Goal: Task Accomplishment & Management: Manage account settings

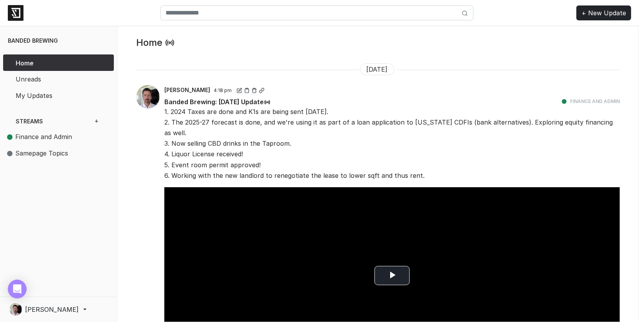
click at [46, 306] on span "[PERSON_NAME]" at bounding box center [52, 309] width 54 height 9
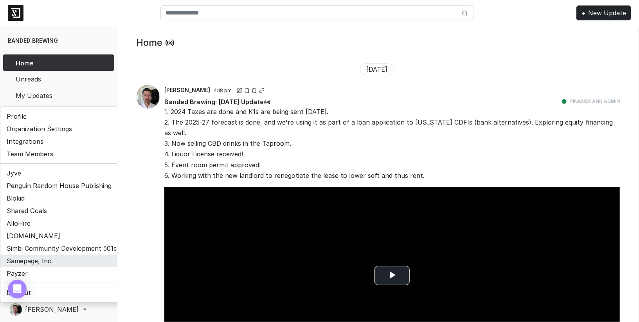
click at [43, 262] on link "Samepage, Inc." at bounding box center [63, 260] width 126 height 13
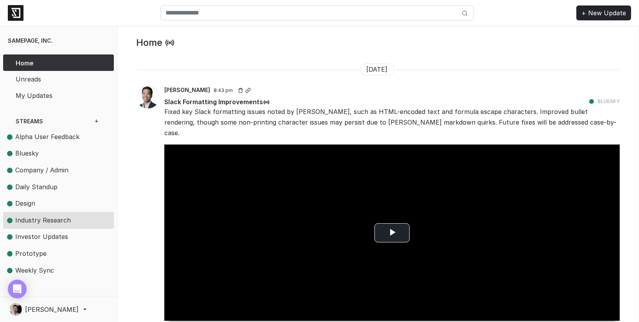
click at [35, 216] on span "Industry Research" at bounding box center [43, 220] width 56 height 8
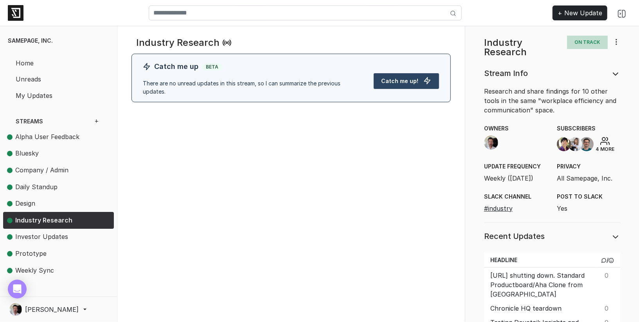
click at [616, 41] on icon at bounding box center [617, 42] width 8 height 8
click at [594, 76] on link "Edit" at bounding box center [589, 73] width 62 height 13
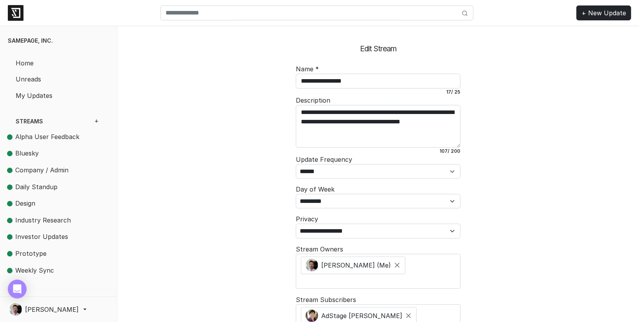
scroll to position [72, 0]
click at [393, 168] on select "**********" at bounding box center [378, 171] width 164 height 14
select select
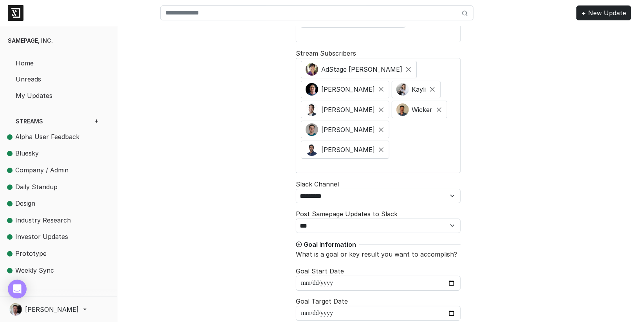
scroll to position [307, 0]
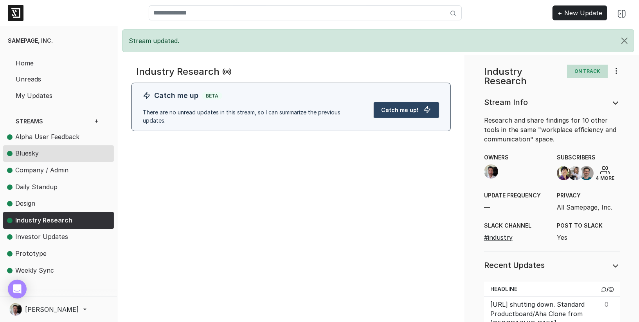
click at [27, 152] on span "Bluesky" at bounding box center [26, 153] width 23 height 8
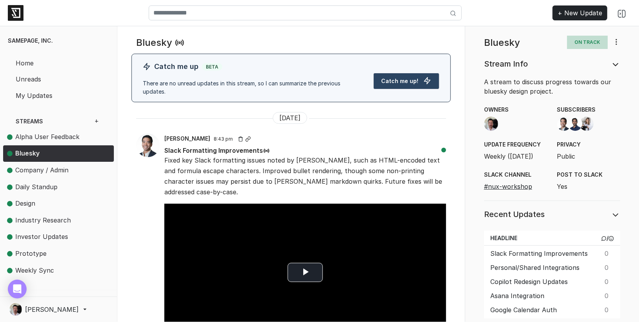
click at [615, 41] on icon at bounding box center [617, 42] width 8 height 8
click at [591, 73] on link "Edit" at bounding box center [589, 73] width 62 height 13
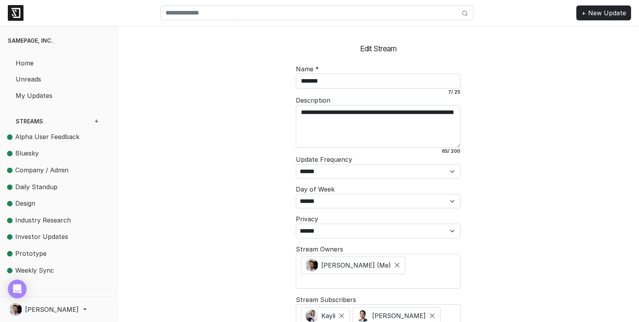
scroll to position [16, 0]
click at [369, 173] on select "**********" at bounding box center [378, 171] width 164 height 14
select select "******"
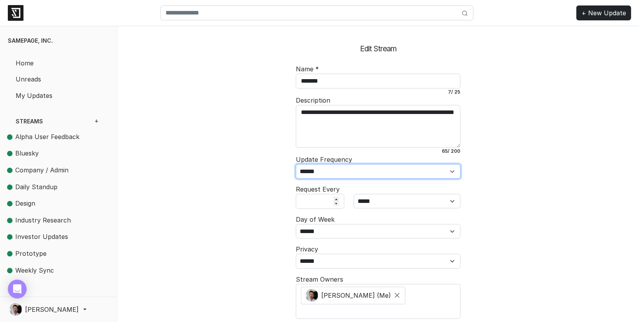
click at [396, 173] on select "**********" at bounding box center [378, 171] width 164 height 14
select select
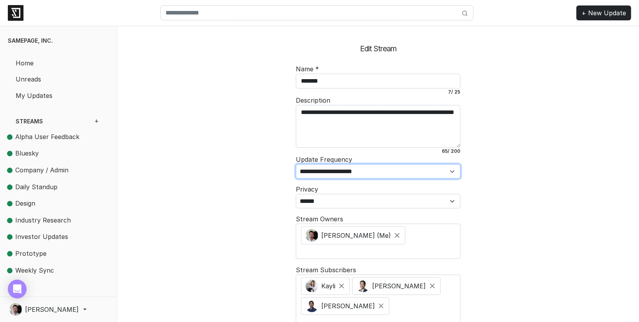
scroll to position [108, 0]
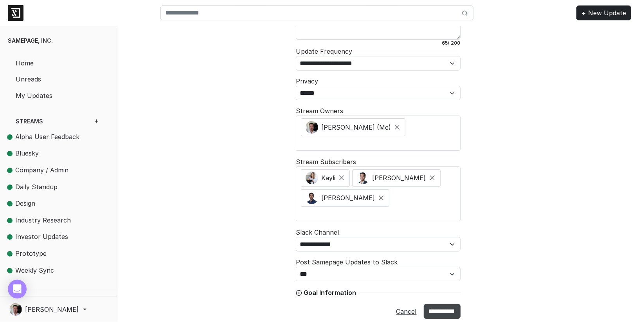
click at [436, 305] on input "**********" at bounding box center [442, 311] width 37 height 15
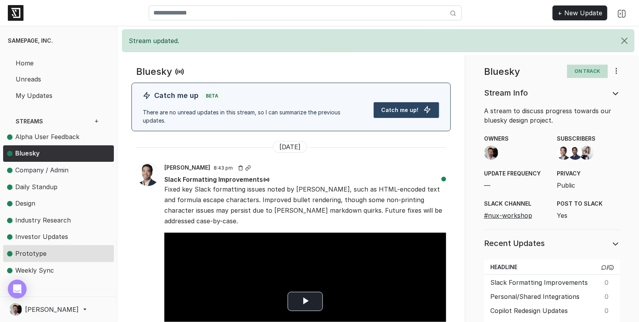
click at [40, 251] on span "Prototype" at bounding box center [30, 253] width 31 height 8
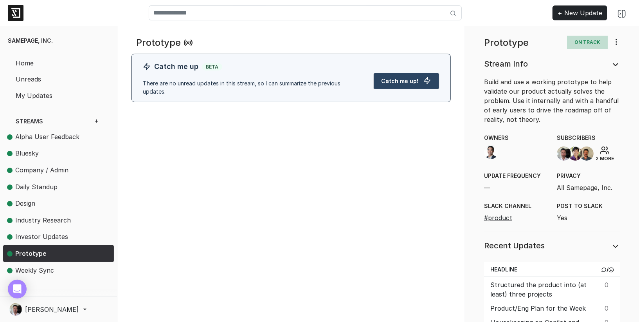
click at [41, 269] on span "Weekly Sync" at bounding box center [34, 270] width 39 height 8
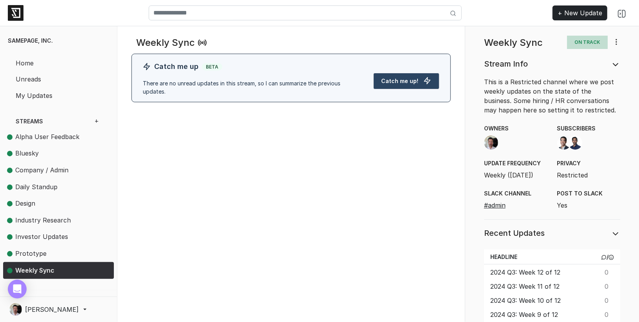
click at [617, 39] on icon at bounding box center [617, 42] width 8 height 8
click at [597, 77] on link "Edit" at bounding box center [589, 73] width 62 height 13
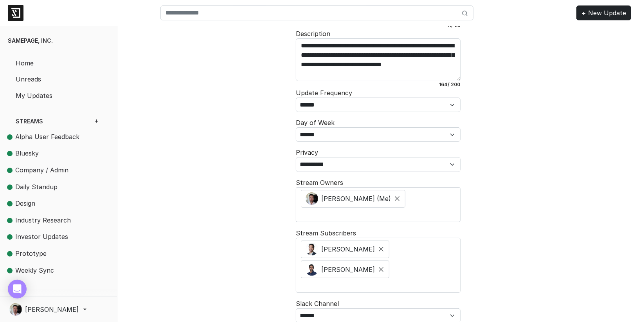
scroll to position [63, 0]
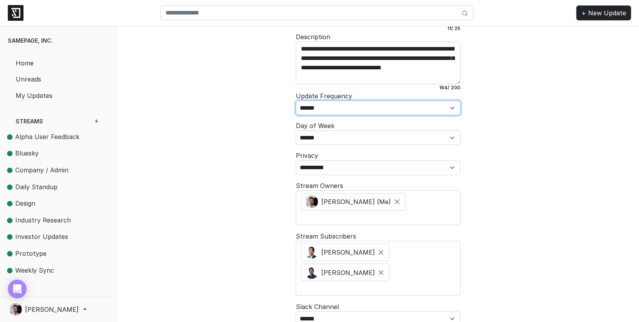
click at [406, 106] on select "**********" at bounding box center [378, 108] width 164 height 14
select select
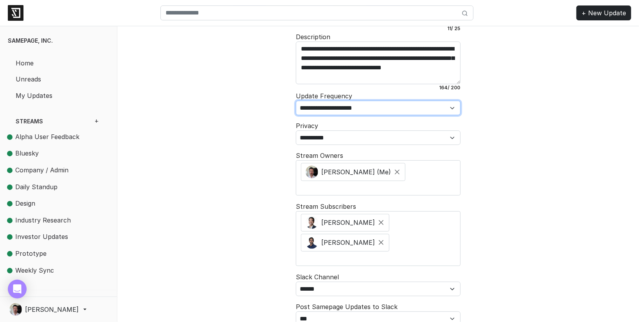
scroll to position [88, 0]
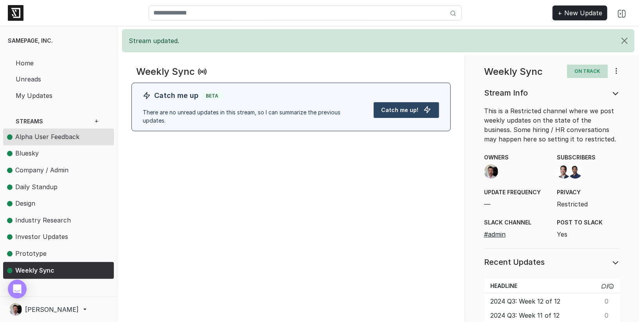
click at [39, 133] on span "Alpha User Feedback" at bounding box center [47, 137] width 64 height 8
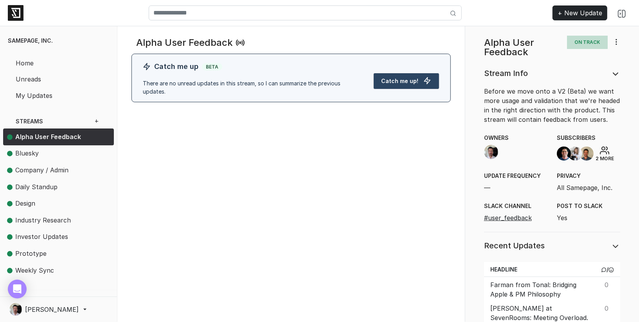
click at [29, 153] on span "Bluesky" at bounding box center [26, 153] width 23 height 8
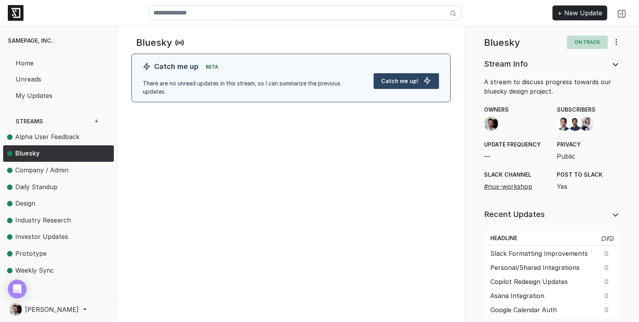
click at [36, 165] on span "Company / Admin" at bounding box center [48, 170] width 83 height 10
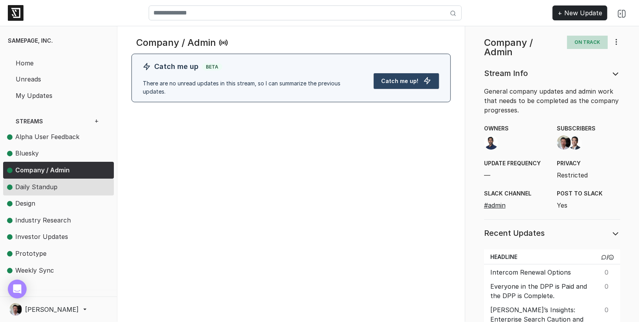
click at [43, 186] on span "Daily Standup" at bounding box center [36, 187] width 42 height 8
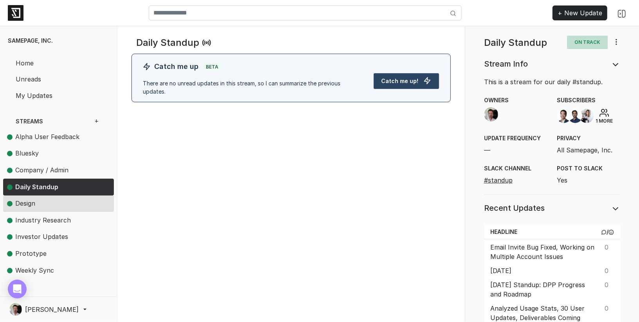
click at [51, 204] on span "Design" at bounding box center [48, 203] width 83 height 10
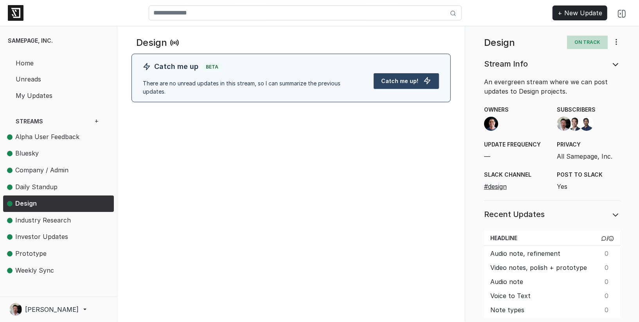
click at [49, 220] on span "Industry Research" at bounding box center [43, 220] width 56 height 8
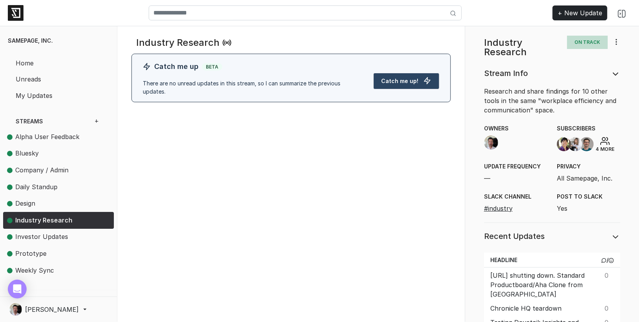
click at [45, 235] on span "Investor Updates" at bounding box center [41, 237] width 53 height 8
